Goal: Obtain resource: Obtain resource

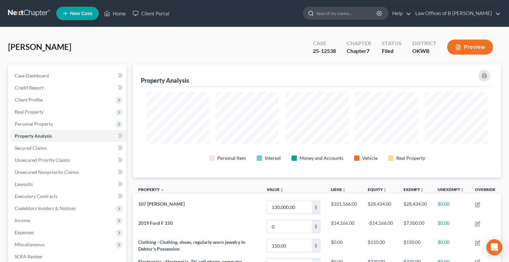
click at [344, 15] on input "search" at bounding box center [346, 13] width 61 height 12
type input "[PERSON_NAME]"
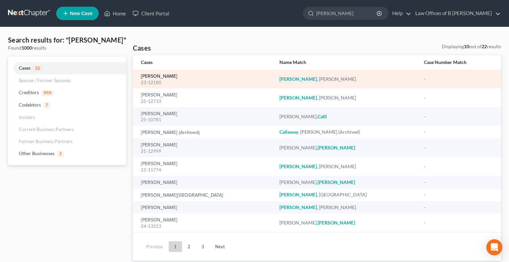
click at [153, 76] on link "[PERSON_NAME]" at bounding box center [159, 76] width 36 height 5
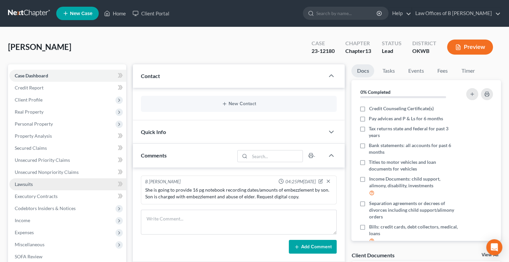
scroll to position [105, 0]
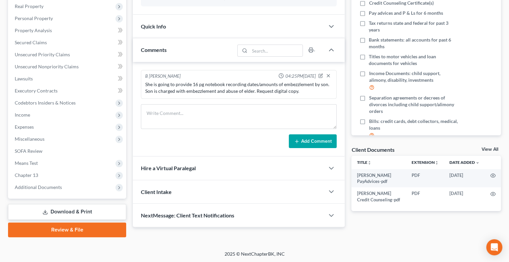
click at [79, 215] on link "Download & Print" at bounding box center [67, 212] width 118 height 16
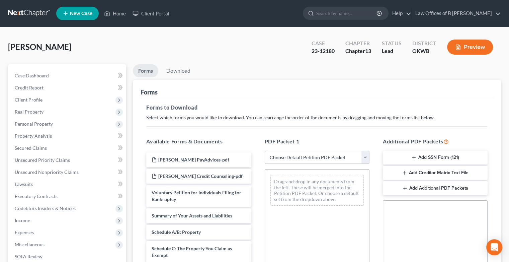
click at [368, 155] on select "Choose Default Petition PDF Packet Complete Bankruptcy Petition (all forms and …" at bounding box center [317, 157] width 105 height 13
select select "0"
click at [265, 151] on select "Choose Default Petition PDF Packet Complete Bankruptcy Petition (all forms and …" at bounding box center [317, 157] width 105 height 13
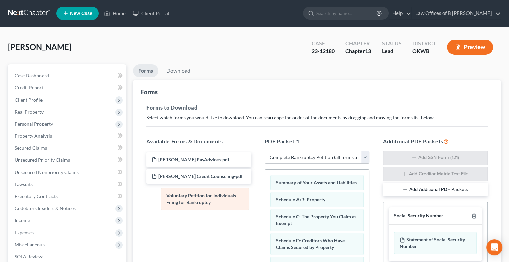
drag, startPoint x: 304, startPoint y: 187, endPoint x: 187, endPoint y: 195, distance: 116.8
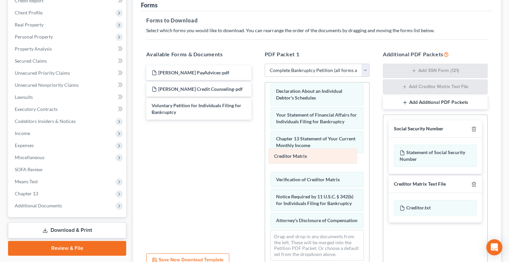
scroll to position [178, 0]
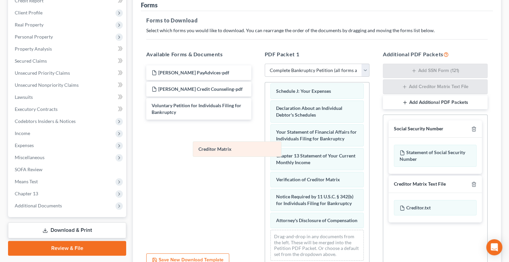
drag, startPoint x: 288, startPoint y: 157, endPoint x: 189, endPoint y: 127, distance: 103.6
click at [265, 127] on div "Creditor Matrix Summary of Your Assets and Liabilities Schedule A/B: Property S…" at bounding box center [317, 90] width 104 height 351
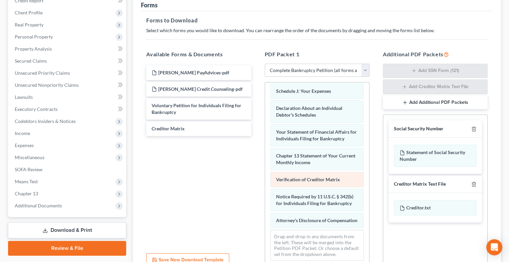
scroll to position [162, 0]
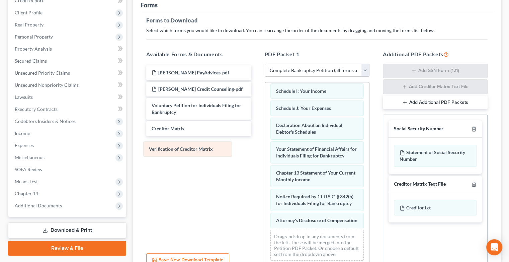
drag, startPoint x: 288, startPoint y: 171, endPoint x: 160, endPoint y: 148, distance: 129.7
click at [265, 148] on div "Verification of Creditor Matrix Summary of Your Assets and Liabilities Schedule…" at bounding box center [317, 99] width 104 height 334
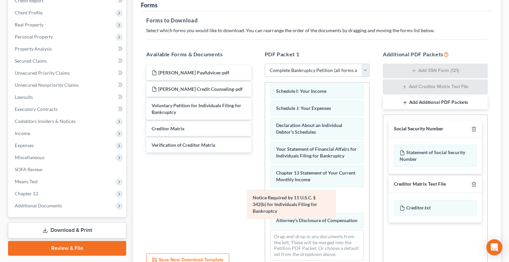
scroll to position [138, 0]
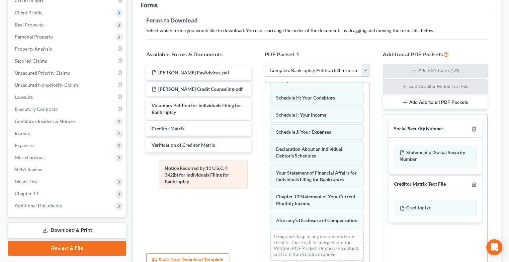
drag, startPoint x: 294, startPoint y: 192, endPoint x: 182, endPoint y: 170, distance: 113.2
click at [265, 170] on div "Notice Required by 11 U.S.C. § 342(b) for Individuals Filing for Bankruptcy Sum…" at bounding box center [317, 110] width 104 height 310
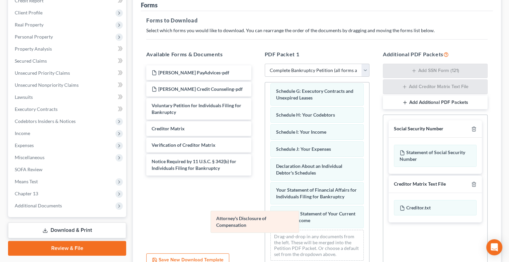
scroll to position [114, 0]
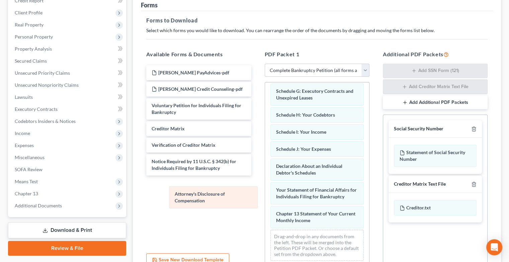
drag, startPoint x: 297, startPoint y: 215, endPoint x: 193, endPoint y: 179, distance: 110.0
click at [265, 179] on div "Attorney's Disclosure of Compensation Summary of Your Assets and Liabilities Sc…" at bounding box center [317, 119] width 104 height 293
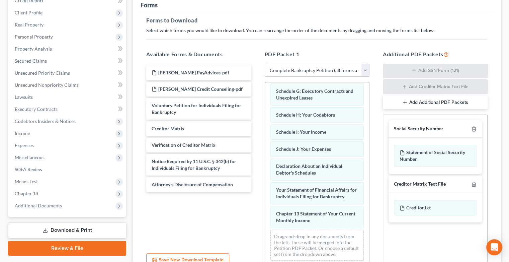
scroll to position [151, 0]
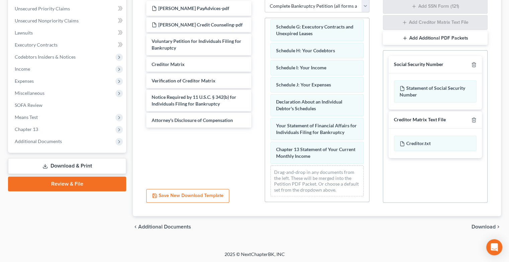
click at [480, 225] on span "Download" at bounding box center [484, 226] width 24 height 5
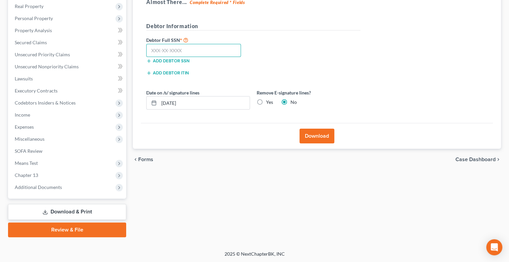
click at [193, 52] on input "text" at bounding box center [193, 50] width 95 height 13
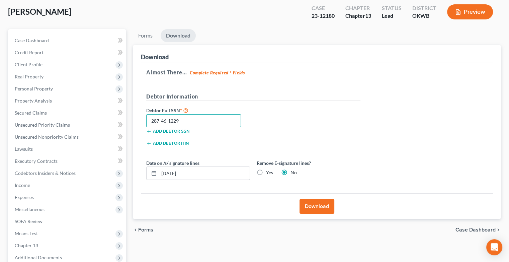
scroll to position [60, 0]
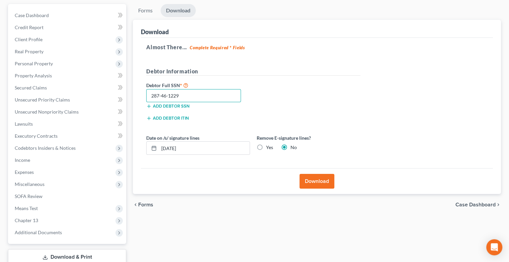
type input "287-46-1229"
click at [322, 178] on button "Download" at bounding box center [317, 181] width 35 height 15
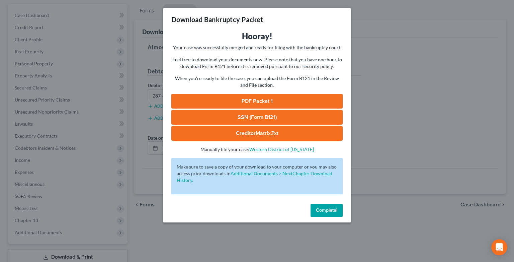
click at [241, 100] on link "PDF Packet 1" at bounding box center [256, 101] width 171 height 15
click at [333, 207] on button "Complete!" at bounding box center [327, 210] width 32 height 13
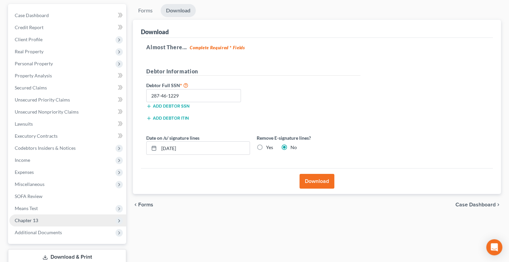
click at [29, 220] on span "Chapter 13" at bounding box center [26, 220] width 23 height 6
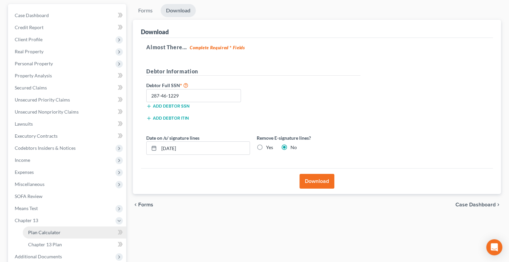
click at [47, 230] on span "Plan Calculator" at bounding box center [44, 232] width 32 height 6
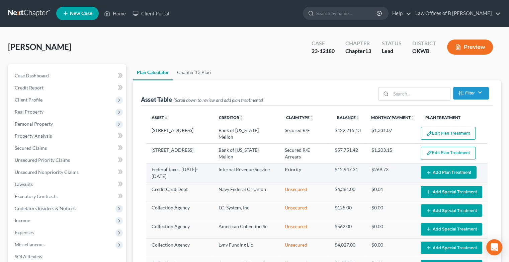
select select "47"
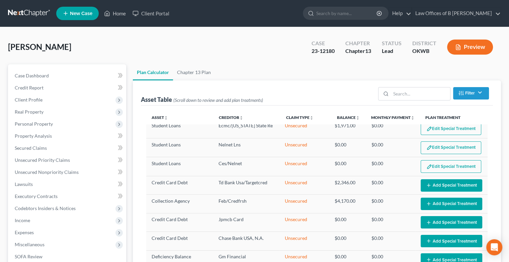
scroll to position [234, 0]
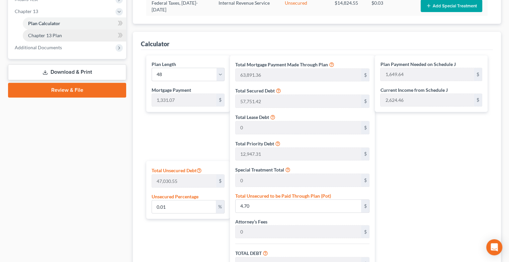
click at [49, 37] on span "Chapter 13 Plan" at bounding box center [45, 35] width 34 height 6
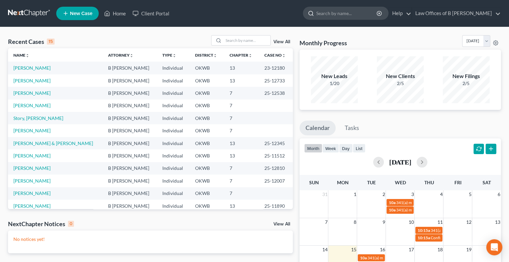
click at [346, 11] on input "search" at bounding box center [346, 13] width 61 height 12
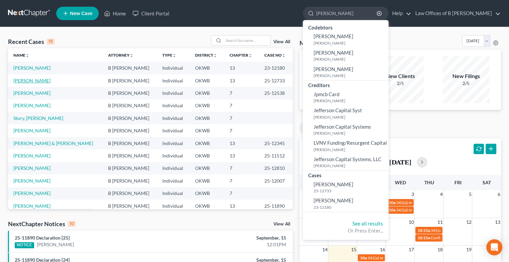
type input "[PERSON_NAME]"
click at [37, 80] on link "[PERSON_NAME]" at bounding box center [31, 81] width 37 height 6
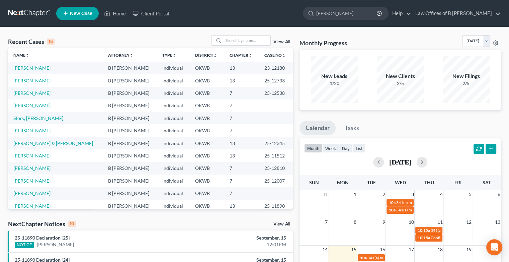
click at [37, 80] on link "[PERSON_NAME]" at bounding box center [31, 81] width 37 height 6
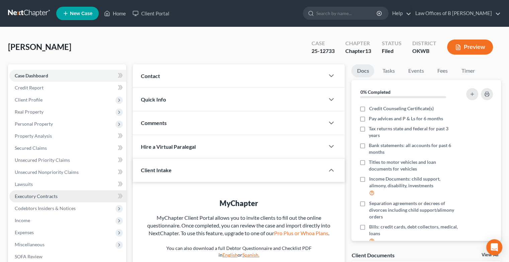
scroll to position [139, 0]
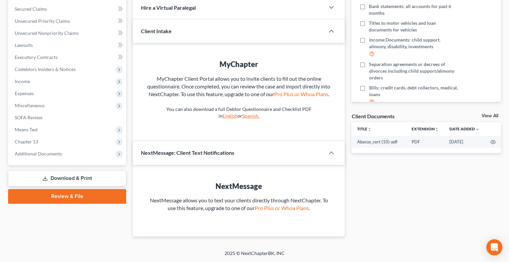
click at [67, 177] on link "Download & Print" at bounding box center [67, 178] width 118 height 16
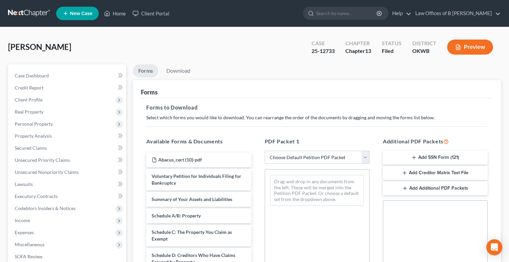
click at [374, 154] on div "PDF Packet 1 Choose Default Petition PDF Packet Complete Bankruptcy Petition (a…" at bounding box center [317, 245] width 118 height 227
click at [366, 154] on select "Choose Default Petition PDF Packet Complete Bankruptcy Petition (all forms and …" at bounding box center [317, 157] width 105 height 13
select select "0"
click at [265, 151] on select "Choose Default Petition PDF Packet Complete Bankruptcy Petition (all forms and …" at bounding box center [317, 157] width 105 height 13
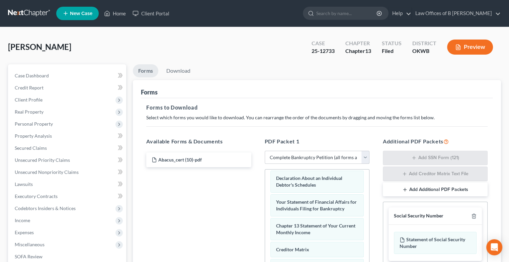
scroll to position [151, 0]
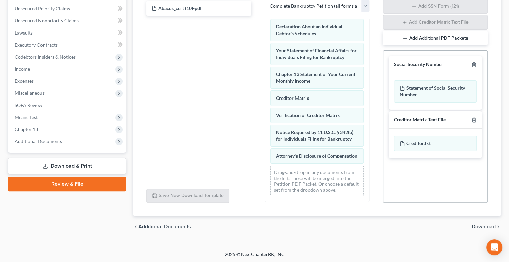
click at [480, 227] on span "Download" at bounding box center [484, 226] width 24 height 5
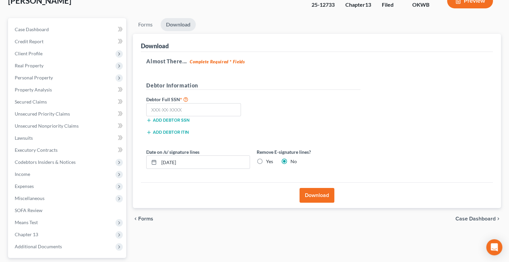
scroll to position [0, 0]
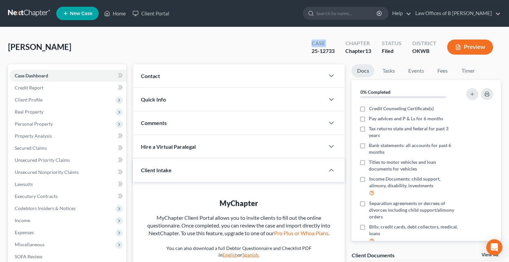
drag, startPoint x: 243, startPoint y: 58, endPoint x: 247, endPoint y: 41, distance: 18.2
click at [247, 41] on div "Caliendo, Sharon Upgraded Case 25-12733 Chapter Chapter 13 Status Filed Distric…" at bounding box center [254, 49] width 493 height 29
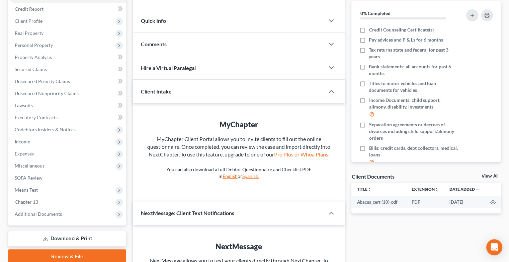
scroll to position [139, 0]
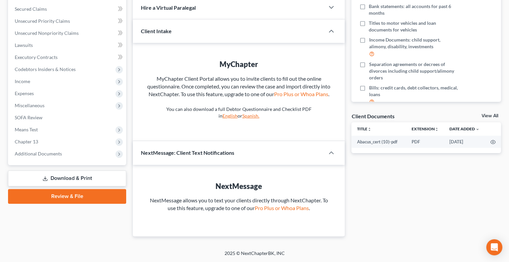
click at [58, 179] on link "Download & Print" at bounding box center [67, 178] width 118 height 16
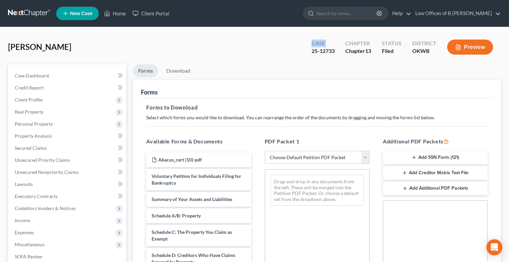
click at [364, 157] on select "Choose Default Petition PDF Packet Complete Bankruptcy Petition (all forms and …" at bounding box center [317, 157] width 105 height 13
select select "0"
click at [265, 151] on select "Choose Default Petition PDF Packet Complete Bankruptcy Petition (all forms and …" at bounding box center [317, 157] width 105 height 13
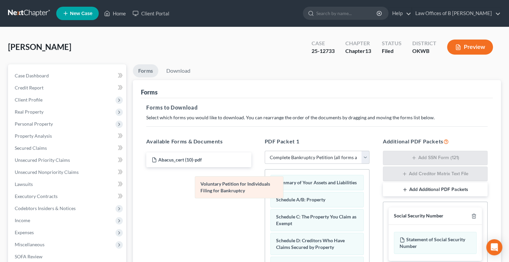
drag, startPoint x: 307, startPoint y: 183, endPoint x: 191, endPoint y: 177, distance: 115.3
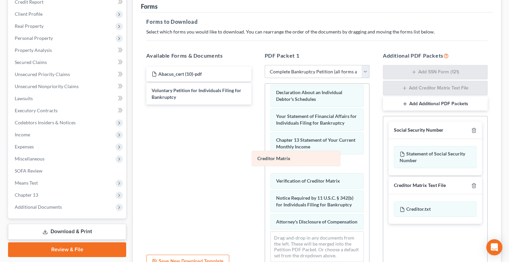
scroll to position [178, 0]
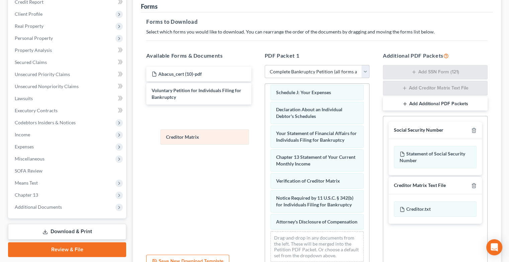
drag, startPoint x: 281, startPoint y: 161, endPoint x: 169, endPoint y: 126, distance: 117.8
click at [265, 126] on div "Creditor Matrix Summary of Your Assets and Liabilities Schedule A/B: Property S…" at bounding box center [317, 91] width 104 height 351
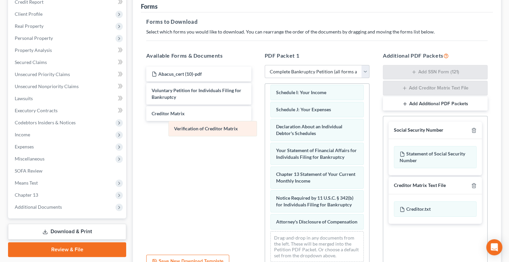
drag, startPoint x: 280, startPoint y: 173, endPoint x: 168, endPoint y: 124, distance: 123.2
click at [265, 127] on div "Verification of Creditor Matrix Summary of Your Assets and Liabilities Schedule…" at bounding box center [317, 100] width 104 height 334
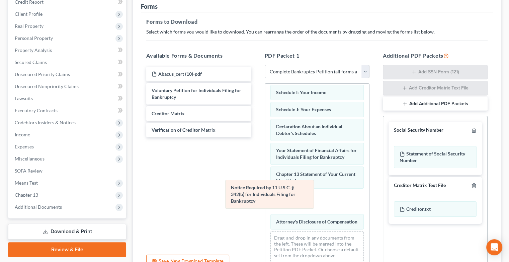
scroll to position [138, 0]
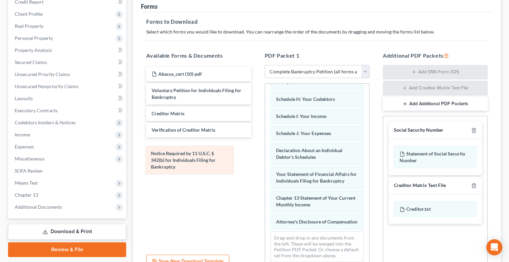
drag, startPoint x: 290, startPoint y: 194, endPoint x: 165, endPoint y: 157, distance: 130.5
click at [265, 157] on div "Notice Required by 11 U.S.C. § 342(b) for Individuals Filing for Bankruptcy Sum…" at bounding box center [317, 112] width 104 height 310
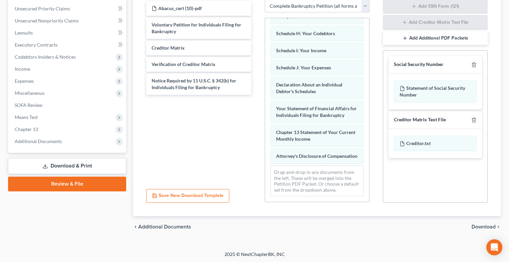
click at [475, 226] on span "Download" at bounding box center [484, 226] width 24 height 5
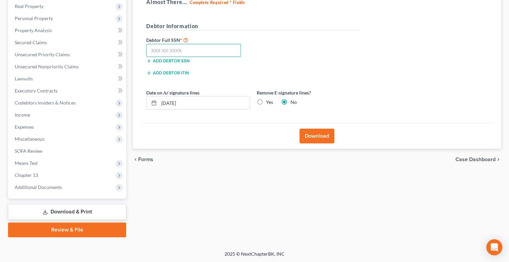
click at [193, 50] on input "text" at bounding box center [193, 50] width 95 height 13
type input "287-46-1229"
click at [313, 135] on button "Download" at bounding box center [317, 136] width 35 height 15
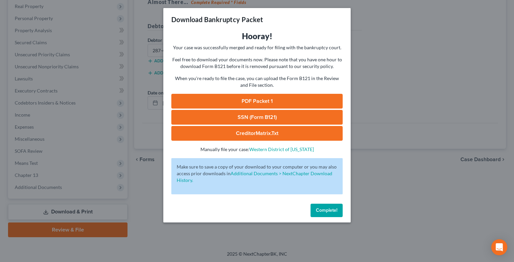
click at [246, 98] on link "PDF Packet 1" at bounding box center [256, 101] width 171 height 15
click at [335, 213] on span "Complete!" at bounding box center [326, 210] width 21 height 6
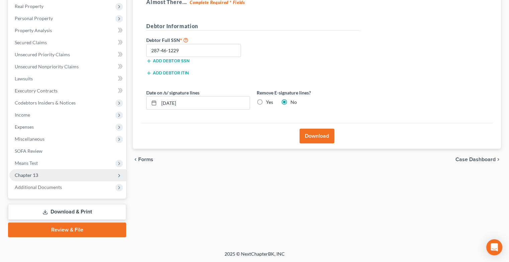
click at [31, 176] on span "Chapter 13" at bounding box center [26, 175] width 23 height 6
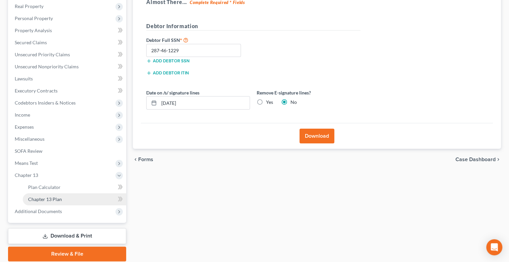
click at [50, 198] on span "Chapter 13 Plan" at bounding box center [45, 199] width 34 height 6
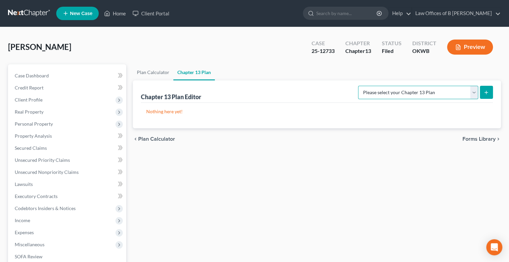
click at [472, 93] on select "Please select your Chapter 13 Plan National Form Plan - Official Form 113 Weste…" at bounding box center [418, 92] width 120 height 13
select select "2"
click at [359, 86] on select "Please select your Chapter 13 Plan National Form Plan - Official Form 113 Weste…" at bounding box center [418, 92] width 120 height 13
click at [489, 91] on icon "submit" at bounding box center [486, 92] width 5 height 5
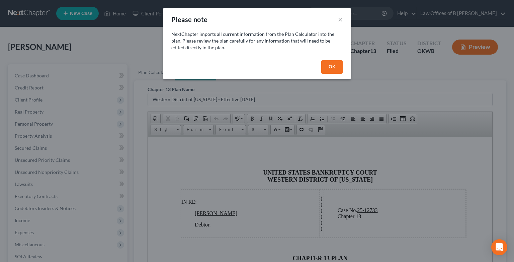
click at [337, 67] on button "OK" at bounding box center [331, 66] width 21 height 13
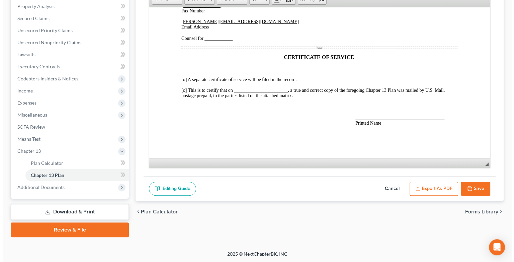
scroll to position [1668, 0]
click at [436, 183] on button "Export as PDF" at bounding box center [431, 189] width 49 height 14
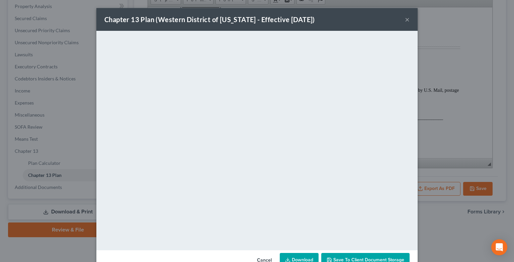
click at [4, 248] on div "Chapter 13 Plan (Western District of Oklahoma - Effective 9/1/24) × <object ng-…" at bounding box center [257, 131] width 514 height 262
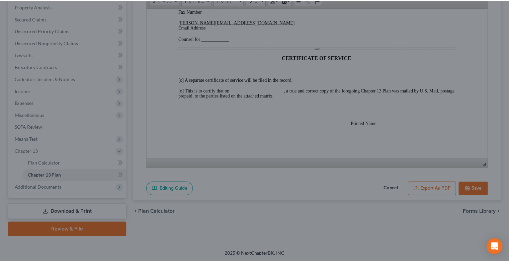
scroll to position [1668, 0]
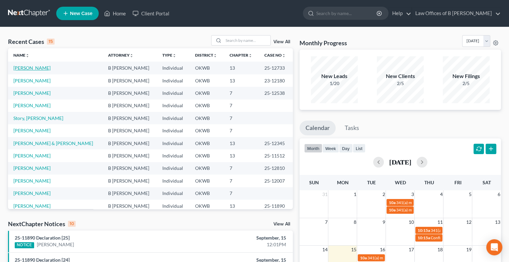
click at [31, 66] on link "[PERSON_NAME]" at bounding box center [31, 68] width 37 height 6
